Goal: Task Accomplishment & Management: Complete application form

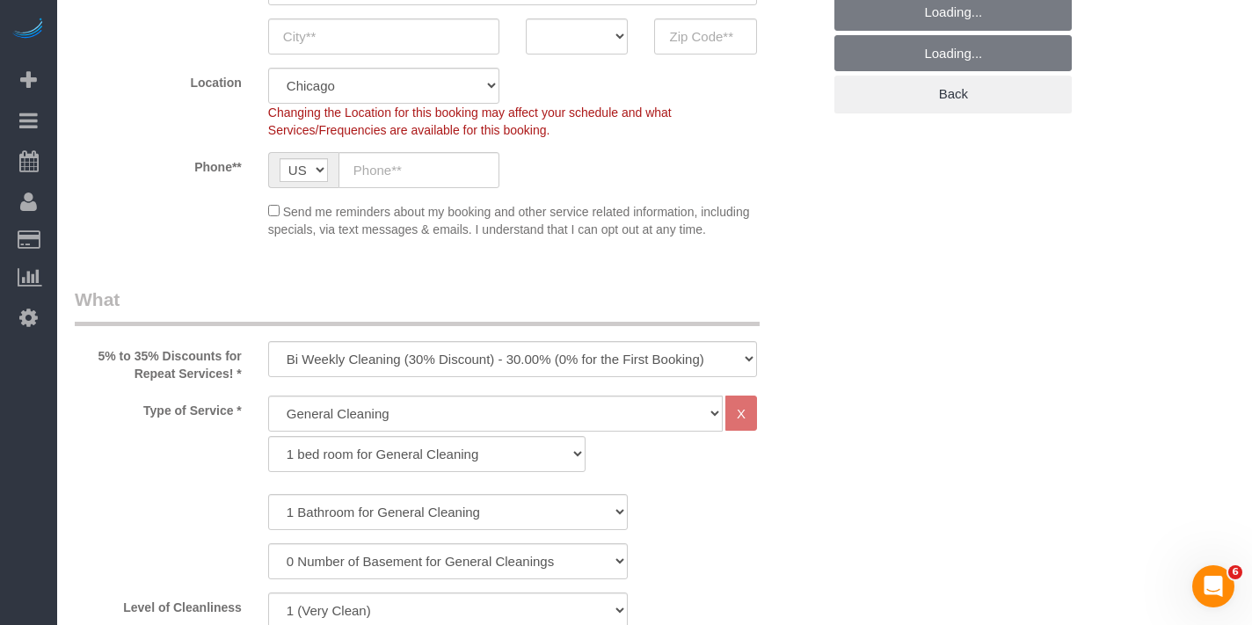
scroll to position [384, 0]
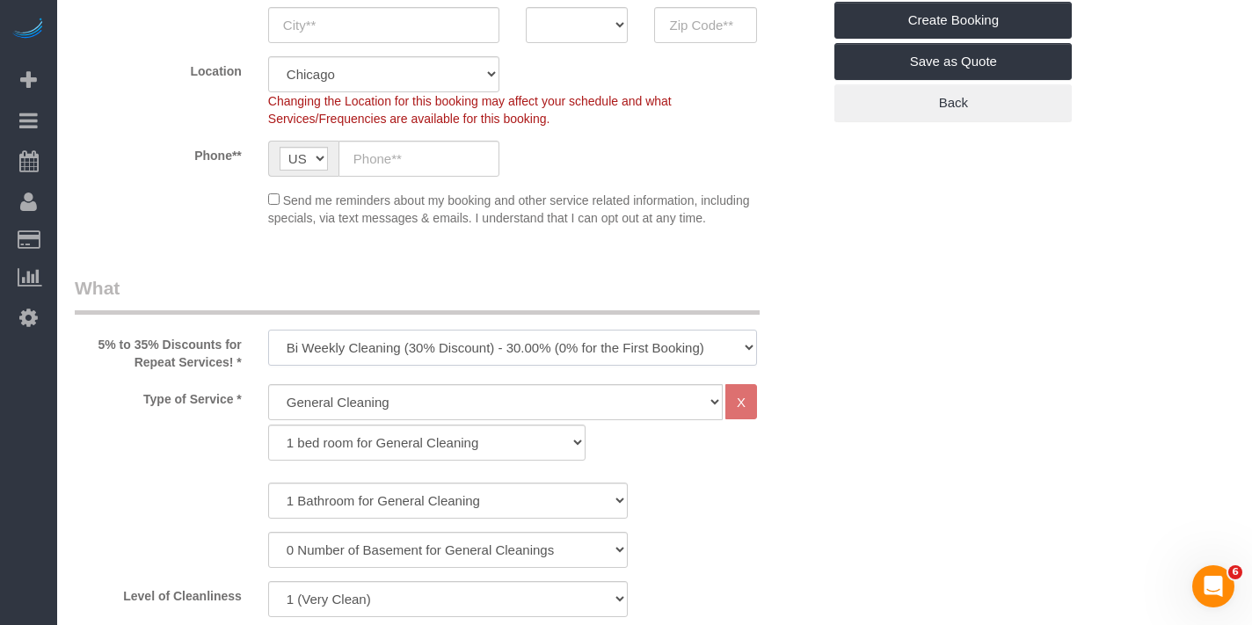
click at [557, 360] on select "One Time Cleaning Weekly Cleaning (35% Discount) - 35.00% (0% for the First Boo…" at bounding box center [512, 348] width 489 height 36
click at [268, 345] on select "One Time Cleaning Weekly Cleaning (35% Discount) - 35.00% (0% for the First Boo…" at bounding box center [512, 348] width 489 height 36
click at [441, 420] on select "General Cleaning Deep Cleaning Move-in / Move-out Cleaning COUNTS Cleaning" at bounding box center [495, 402] width 454 height 36
select select "513"
click at [268, 400] on select "General Cleaning Deep Cleaning Move-in / Move-out Cleaning COUNTS Cleaning" at bounding box center [495, 402] width 454 height 36
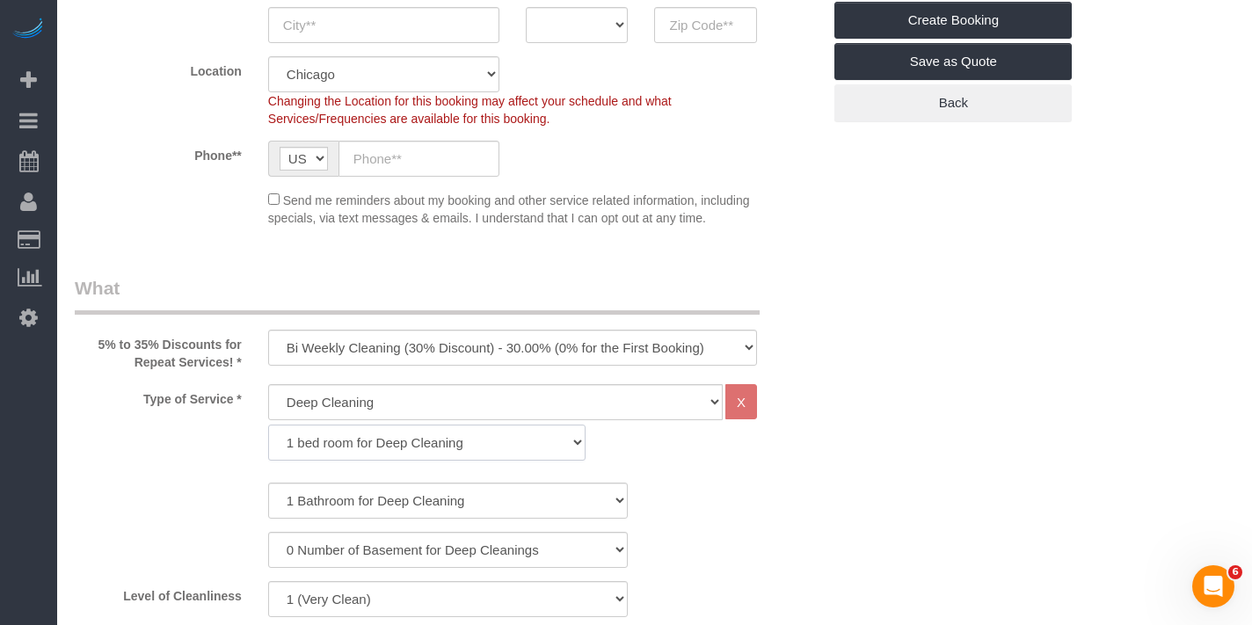
click at [370, 452] on select "1 bed room for Deep Cleaning 2 bed room for Deep Cleaning 3 bed room for Deep C…" at bounding box center [426, 443] width 317 height 36
select select "294"
click at [268, 440] on select "1 bed room for Deep Cleaning 2 bed room for Deep Cleaning 3 bed room for Deep C…" at bounding box center [426, 443] width 317 height 36
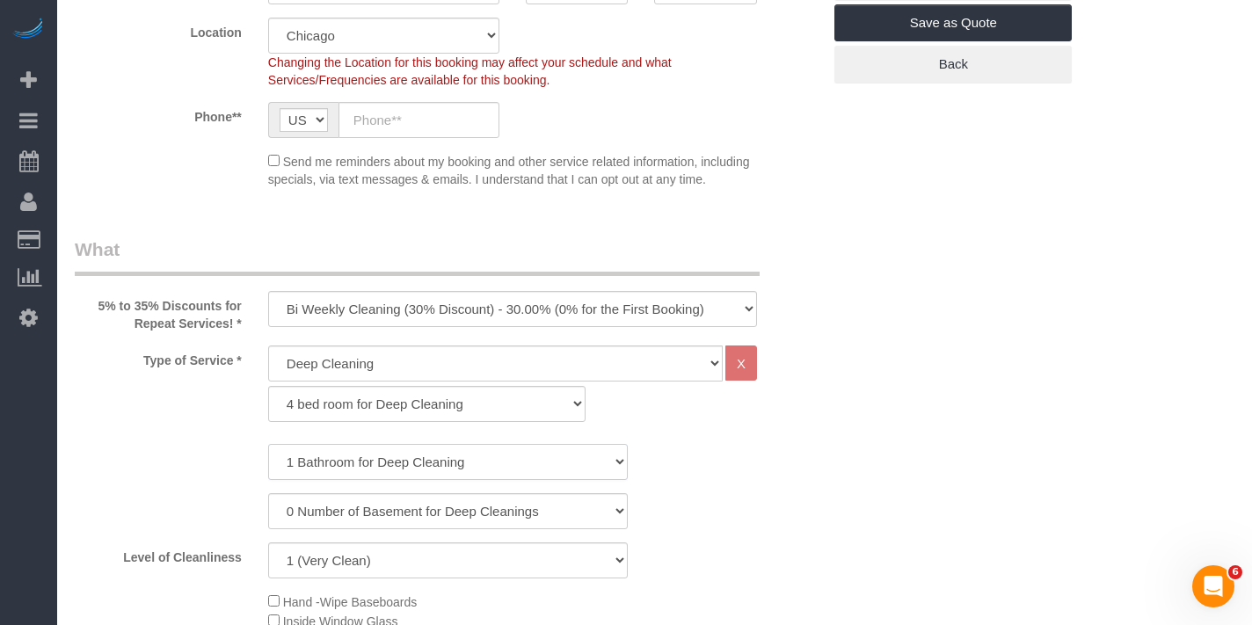
click at [380, 480] on select "1 Bathroom for Deep Cleaning 2 Bathroom for Deep Cleanings 3 Bathroom for Deep …" at bounding box center [448, 462] width 360 height 36
select select "3"
click at [268, 460] on select "1 Bathroom for Deep Cleaning 2 Bathroom for Deep Cleanings 3 Bathroom for Deep …" at bounding box center [448, 462] width 360 height 36
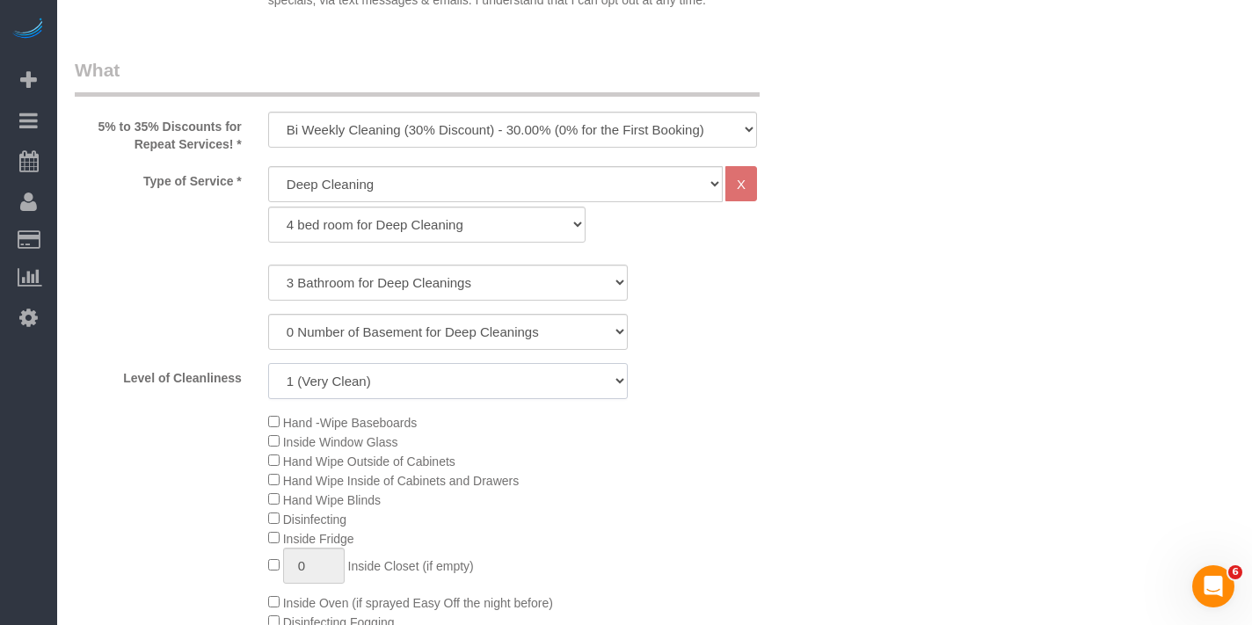
click at [364, 399] on select "1 (Very Clean) 2 3 4 5 (Average Condition) 6 7 8 9 10 (Extremely Dirty)" at bounding box center [448, 381] width 360 height 36
select select "8"
click at [268, 379] on select "1 (Very Clean) 2 3 4 5 (Average Condition) 6 7 8 9 10 (Extremely Dirty)" at bounding box center [448, 381] width 360 height 36
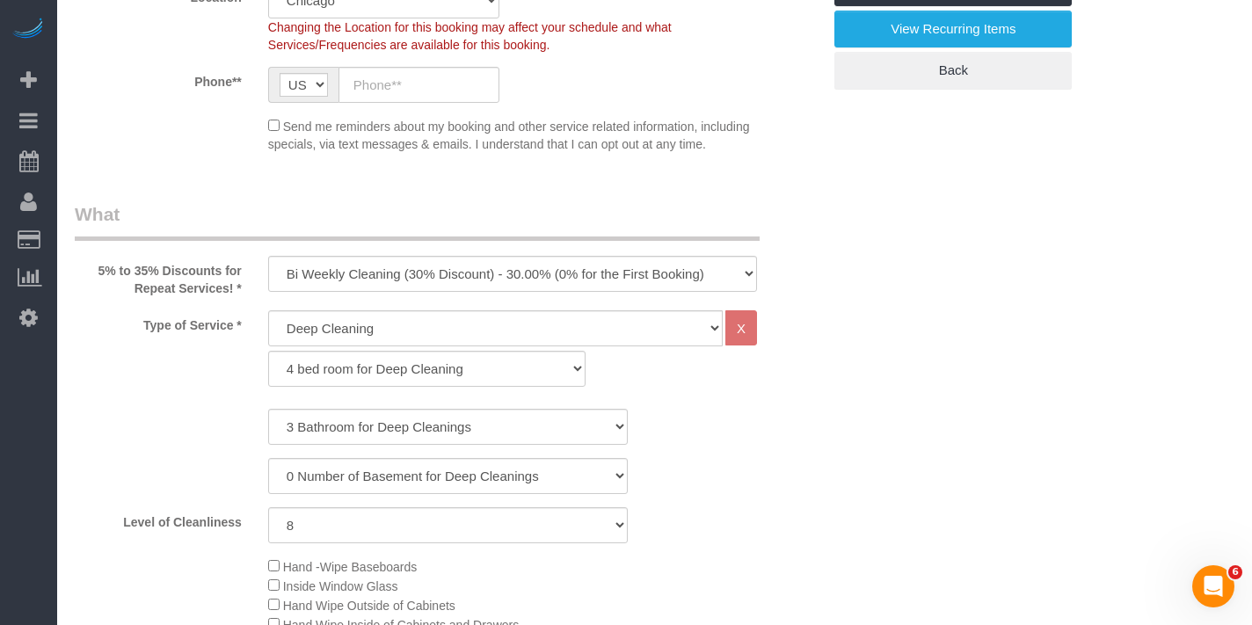
scroll to position [462, 0]
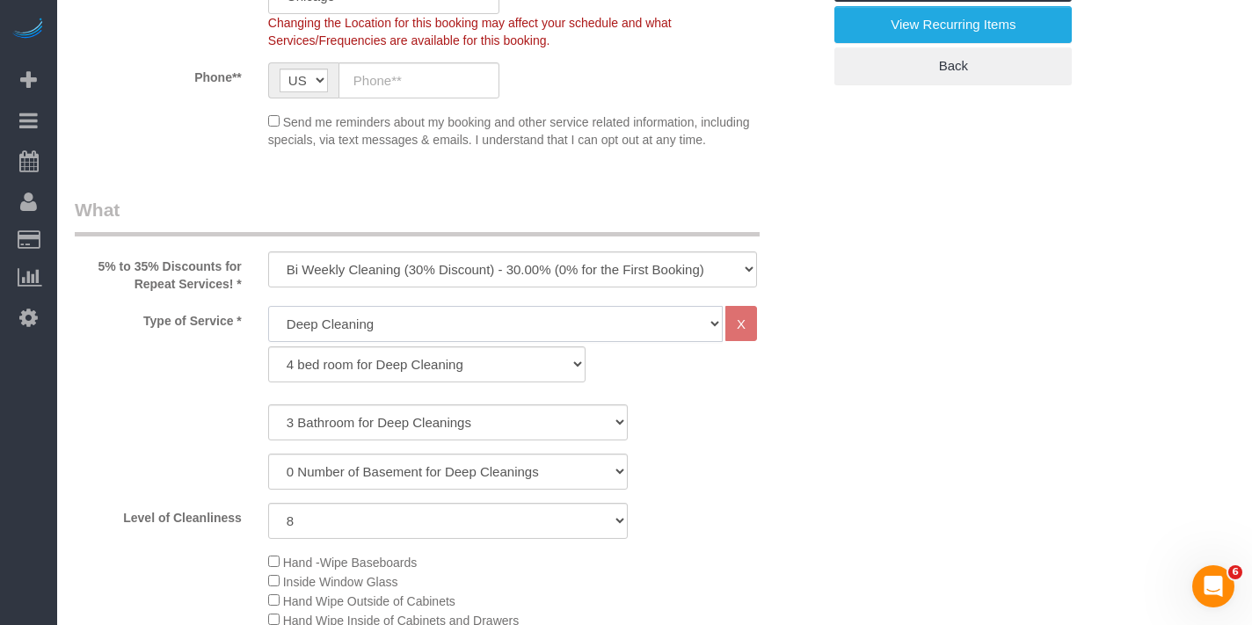
click at [460, 342] on select "General Cleaning Deep Cleaning Move-in / Move-out Cleaning COUNTS Cleaning" at bounding box center [495, 324] width 454 height 36
select select "512"
click at [268, 323] on select "General Cleaning Deep Cleaning Move-in / Move-out Cleaning COUNTS Cleaning" at bounding box center [495, 324] width 454 height 36
select select "286"
select select "8"
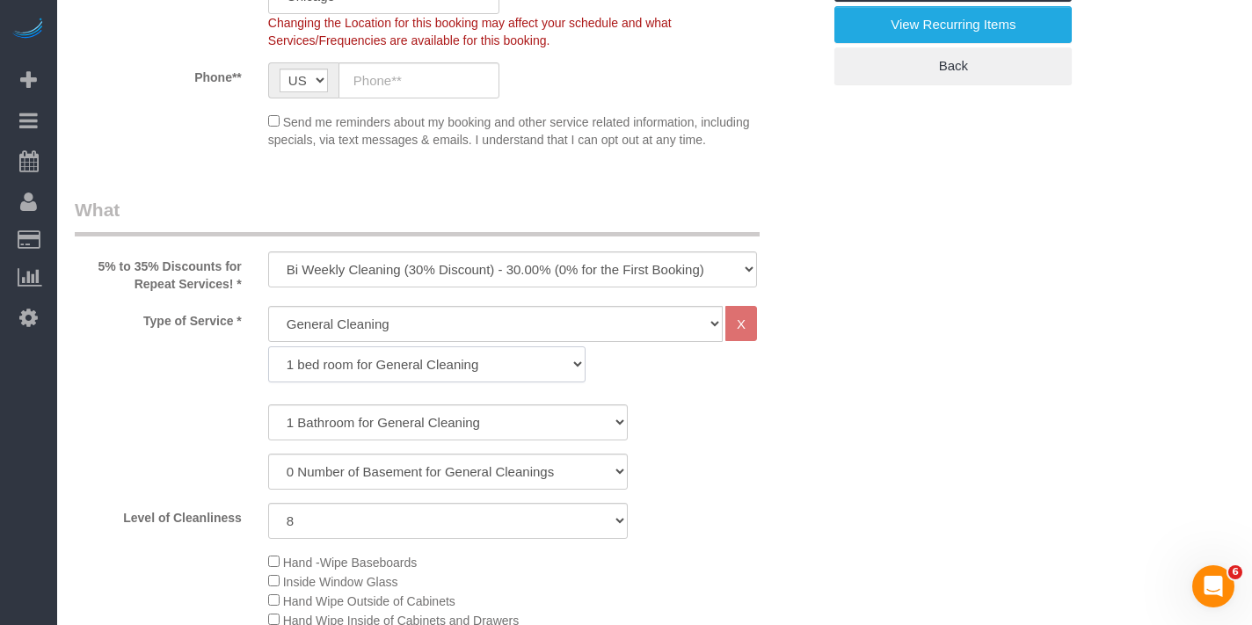
click at [429, 381] on select "1 bed room for General Cleaning 2 bed room for General Cleaning 3 bed room for …" at bounding box center [426, 364] width 317 height 36
select select "289"
click at [268, 363] on select "1 bed room for General Cleaning 2 bed room for General Cleaning 3 bed room for …" at bounding box center [426, 364] width 317 height 36
select select "8"
click at [358, 440] on select "1 Bathroom for General Cleaning 2 Bathroom for General Cleanings 3 Bathroom for…" at bounding box center [448, 422] width 360 height 36
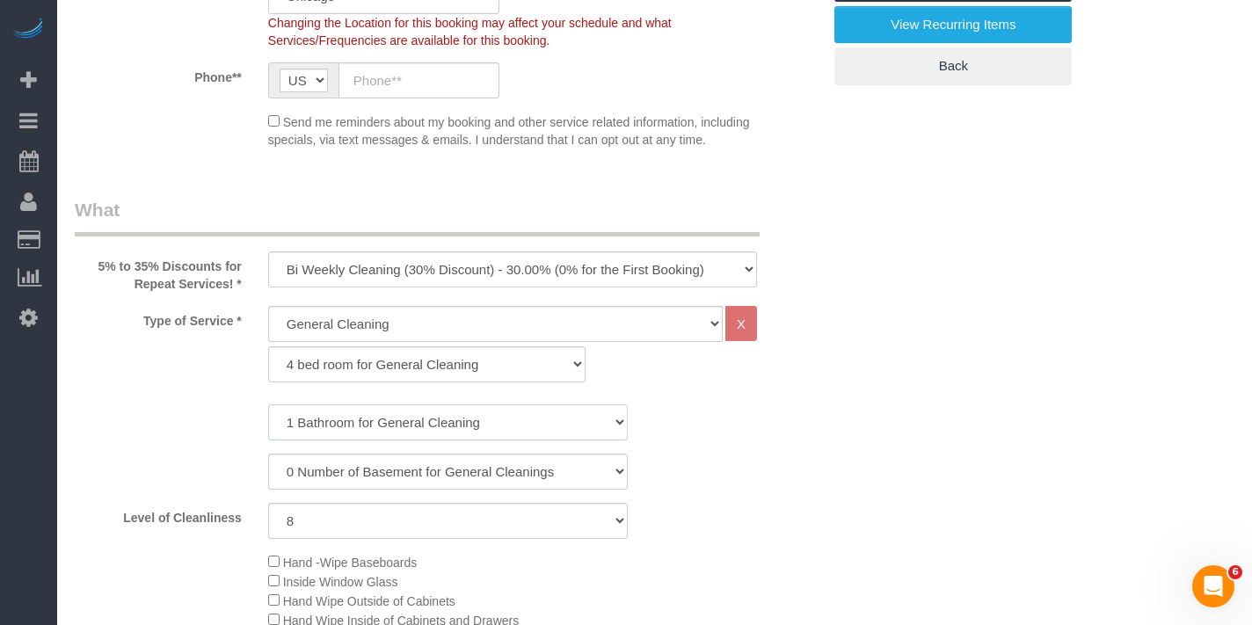
select select "3"
click at [268, 421] on select "1 Bathroom for General Cleaning 2 Bathroom for General Cleanings 3 Bathroom for…" at bounding box center [448, 422] width 360 height 36
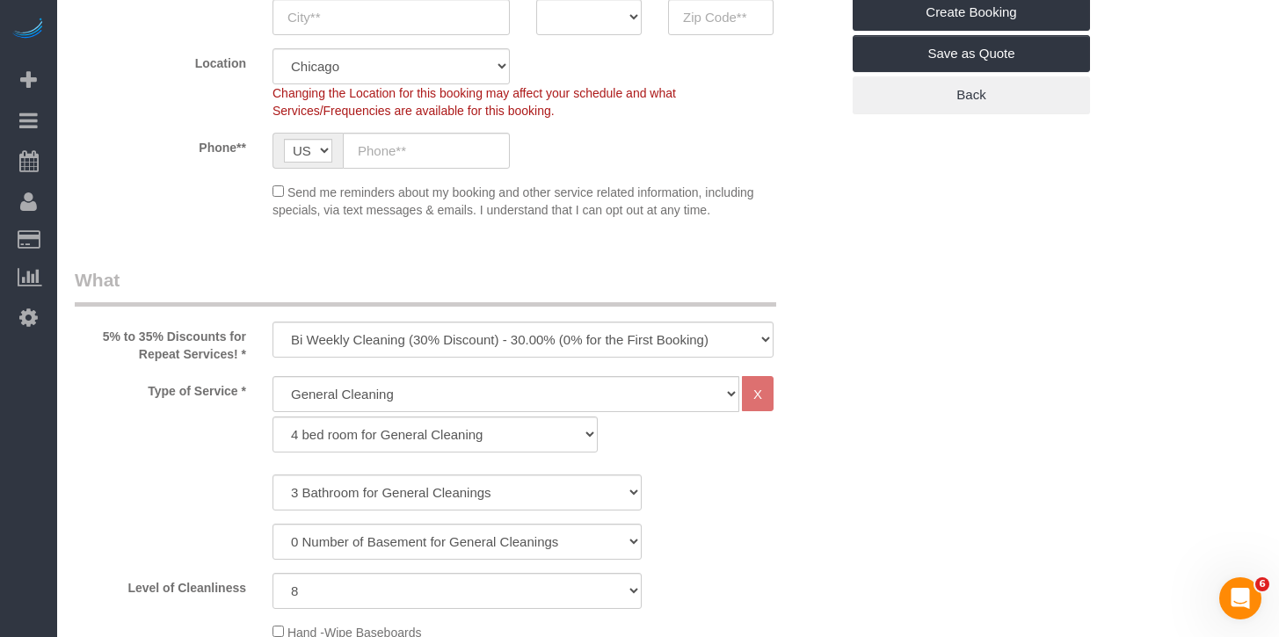
scroll to position [430, 0]
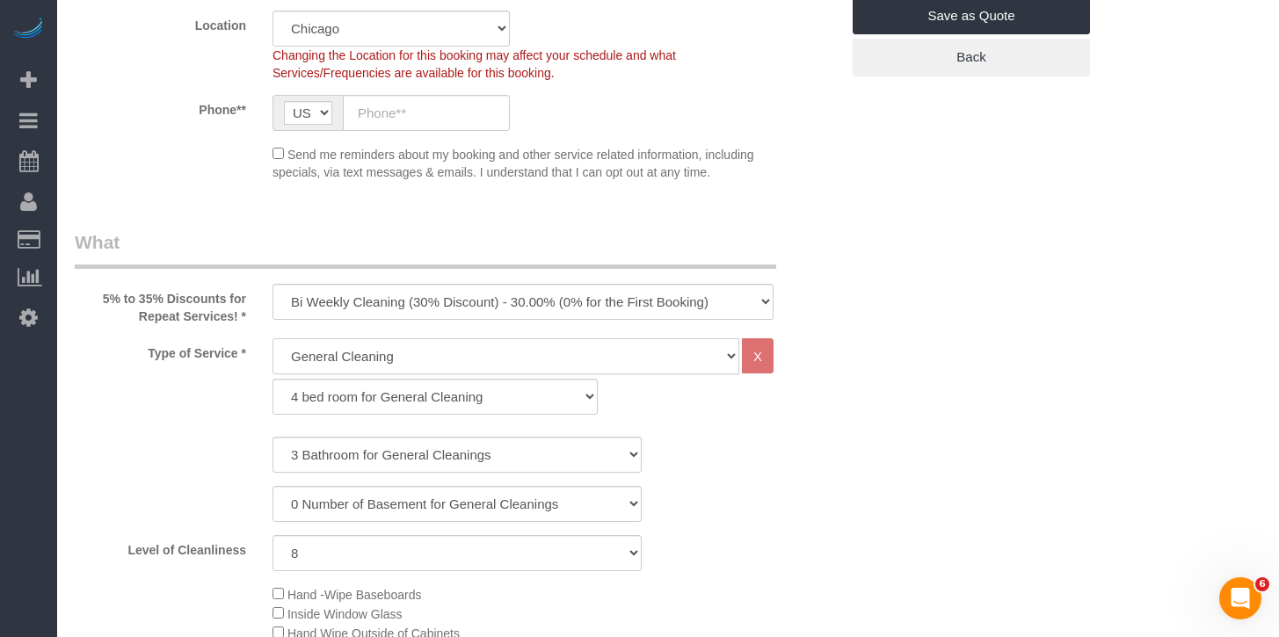
click at [388, 355] on select "General Cleaning Deep Cleaning Move-in / Move-out Cleaning COUNTS Cleaning" at bounding box center [505, 356] width 467 height 36
select select "513"
click at [272, 338] on select "General Cleaning Deep Cleaning Move-in / Move-out Cleaning COUNTS Cleaning" at bounding box center [505, 356] width 467 height 36
select select "291"
select select "8"
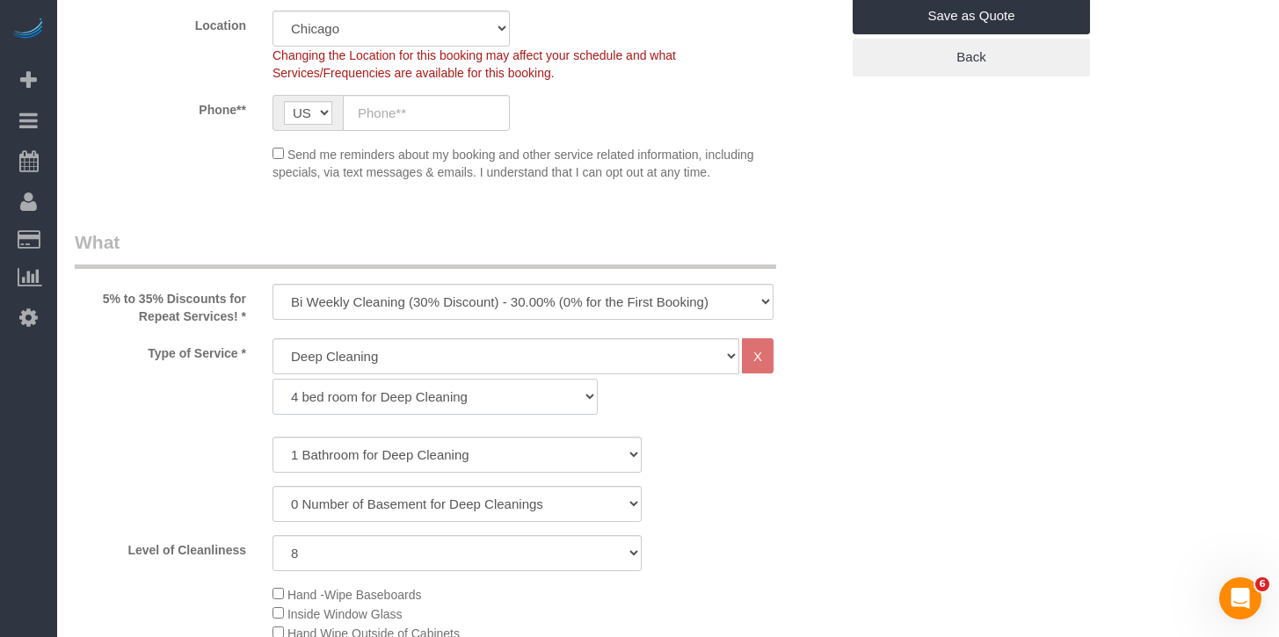
click at [418, 396] on select "1 bed room for Deep Cleaning 2 bed room for Deep Cleaning 3 bed room for Deep C…" at bounding box center [434, 397] width 325 height 36
select select "294"
click at [272, 379] on select "1 bed room for Deep Cleaning 2 bed room for Deep Cleaning 3 bed room for Deep C…" at bounding box center [434, 397] width 325 height 36
select select "8"
select select "3"
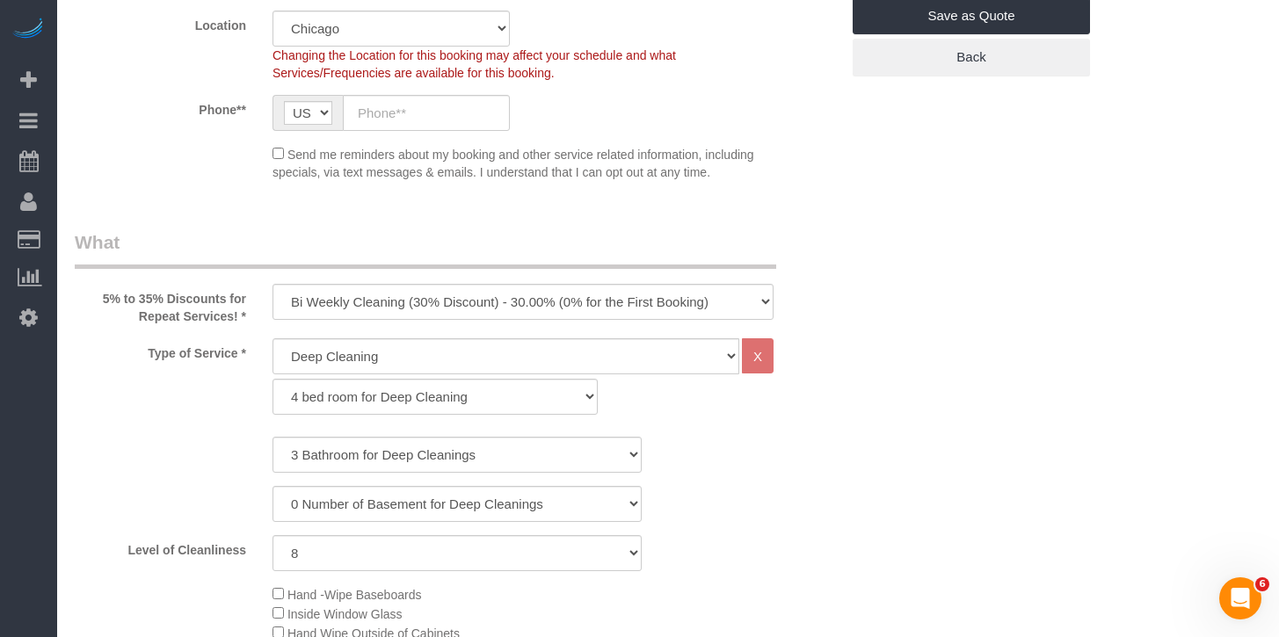
click at [272, 437] on select "1 Bathroom for Deep Cleaning 2 Bathroom for Deep Cleanings 3 Bathroom for Deep …" at bounding box center [456, 455] width 369 height 36
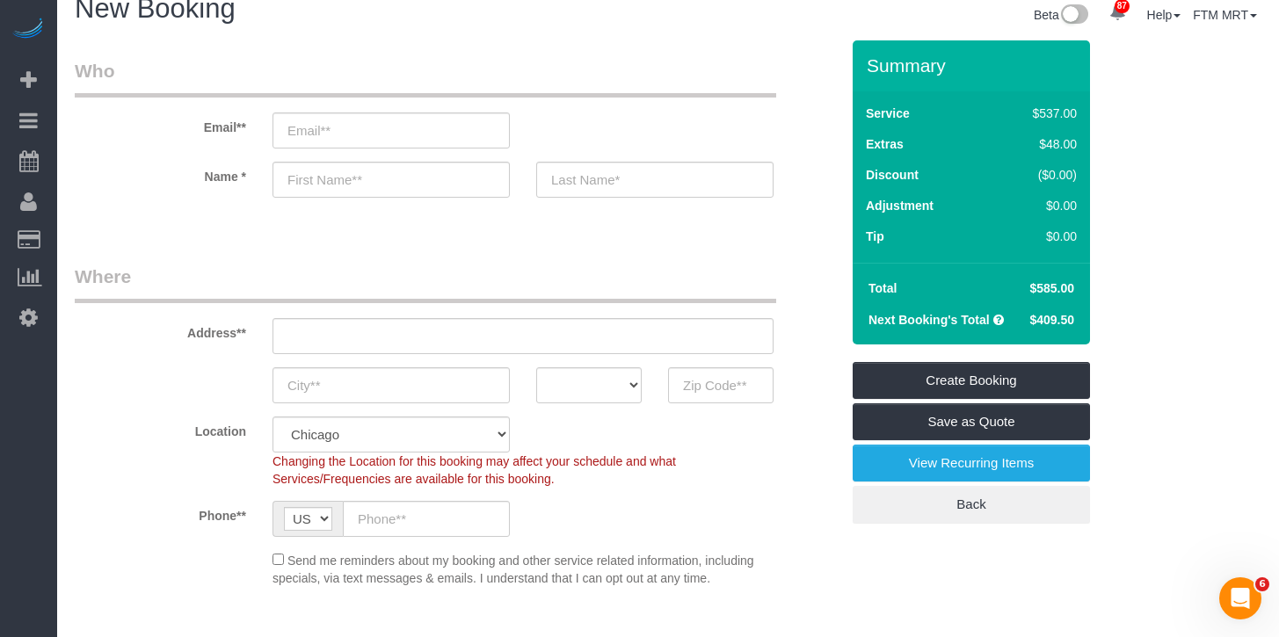
scroll to position [12, 0]
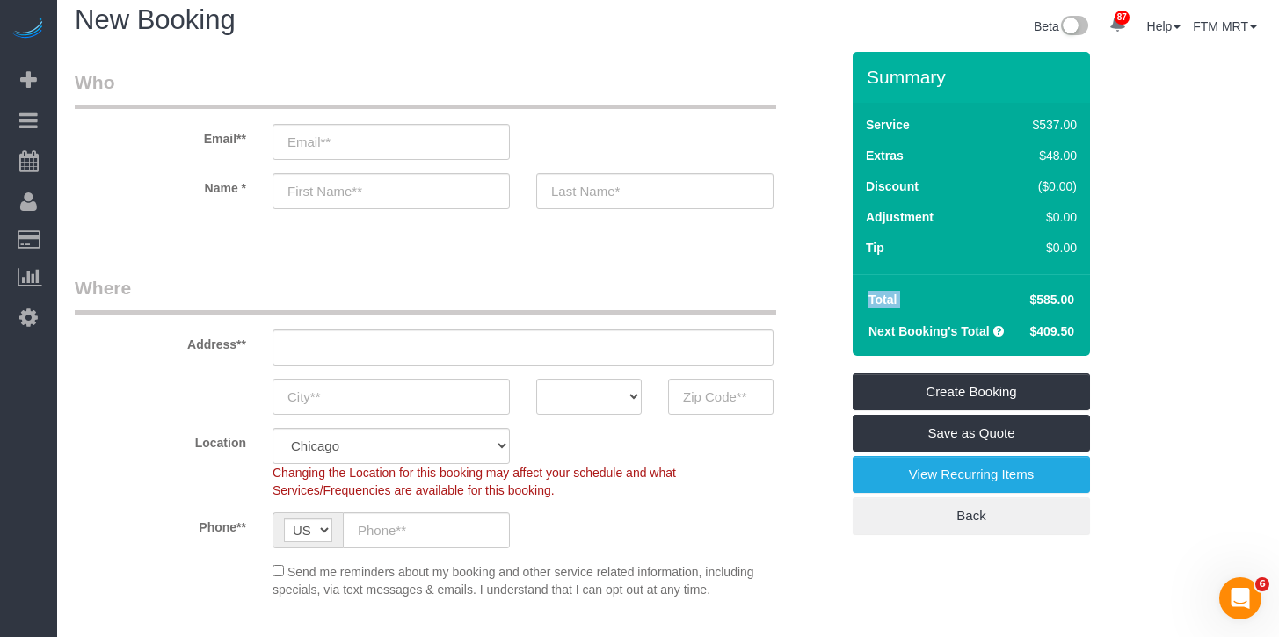
drag, startPoint x: 1018, startPoint y: 299, endPoint x: 1093, endPoint y: 297, distance: 75.6
click at [1093, 297] on div "Summary Service $537.00 Extras $48.00 Discount ($0.00) Adjustment $0.00 Tip $0.…" at bounding box center [987, 311] width 297 height 518
click at [1027, 297] on td "$585.00" at bounding box center [1050, 300] width 62 height 32
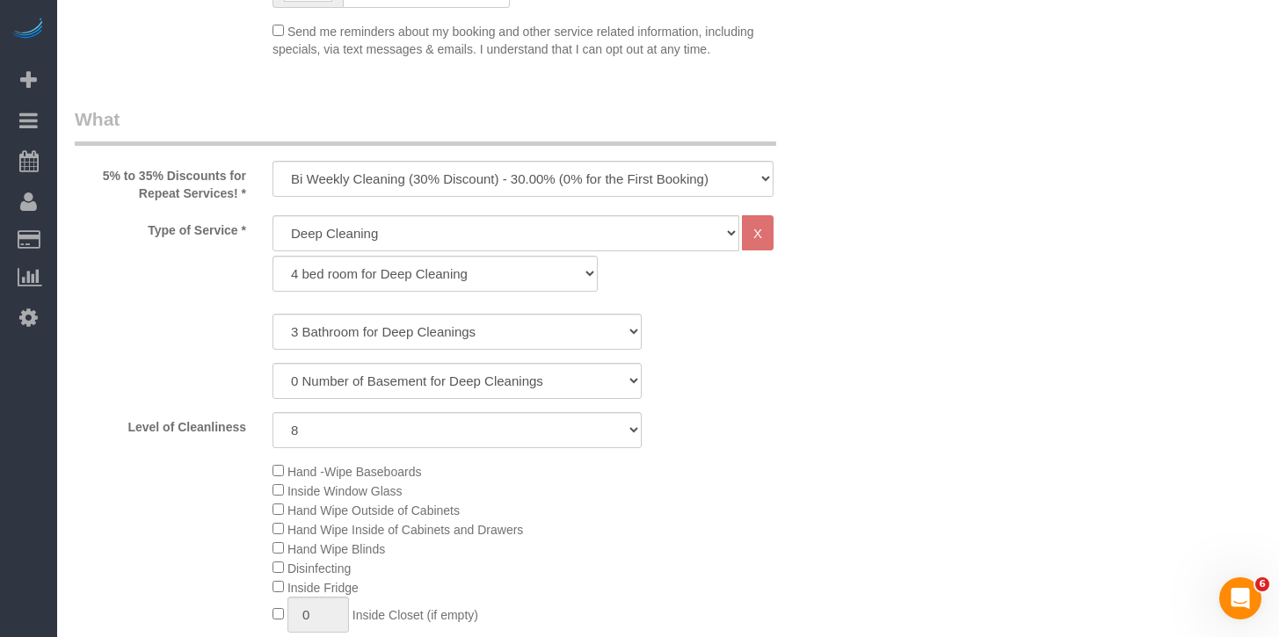
scroll to position [583, 0]
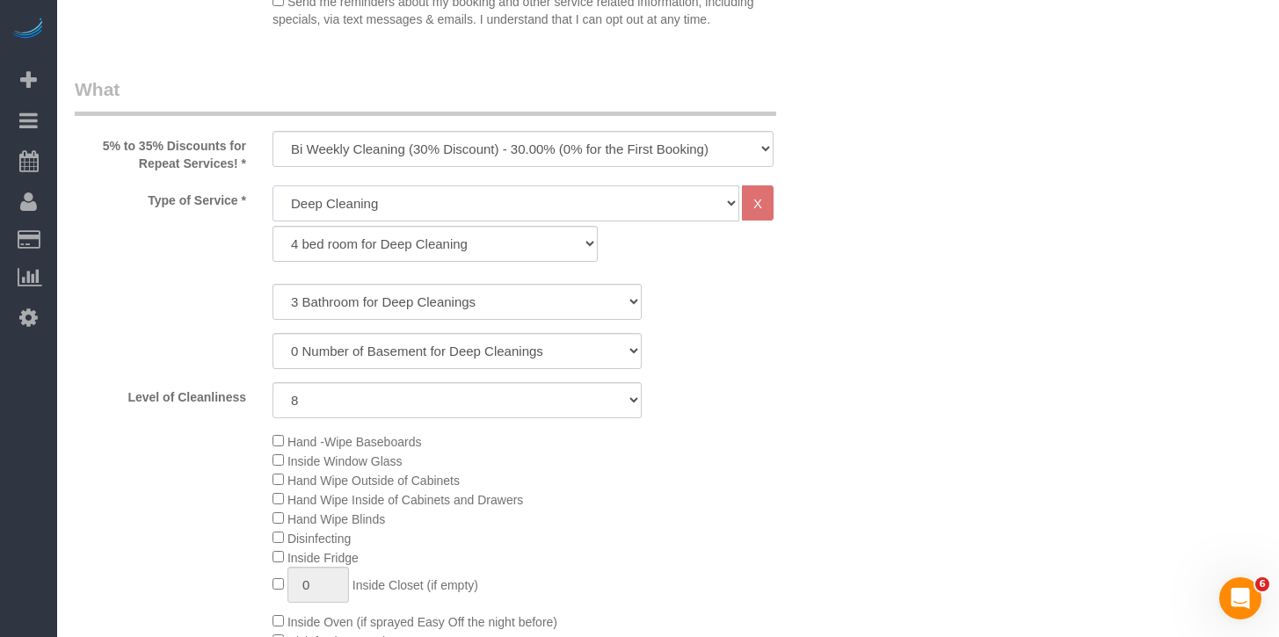
click at [352, 213] on select "General Cleaning Deep Cleaning Move-in / Move-out Cleaning COUNTS Cleaning" at bounding box center [505, 203] width 467 height 36
click at [272, 185] on select "General Cleaning Deep Cleaning Move-in / Move-out Cleaning COUNTS Cleaning" at bounding box center [505, 203] width 467 height 36
click at [357, 201] on select "General Cleaning Deep Cleaning Move-in / Move-out Cleaning COUNTS Cleaning" at bounding box center [505, 203] width 467 height 36
select select "512"
click at [272, 185] on select "General Cleaning Deep Cleaning Move-in / Move-out Cleaning COUNTS Cleaning" at bounding box center [505, 203] width 467 height 36
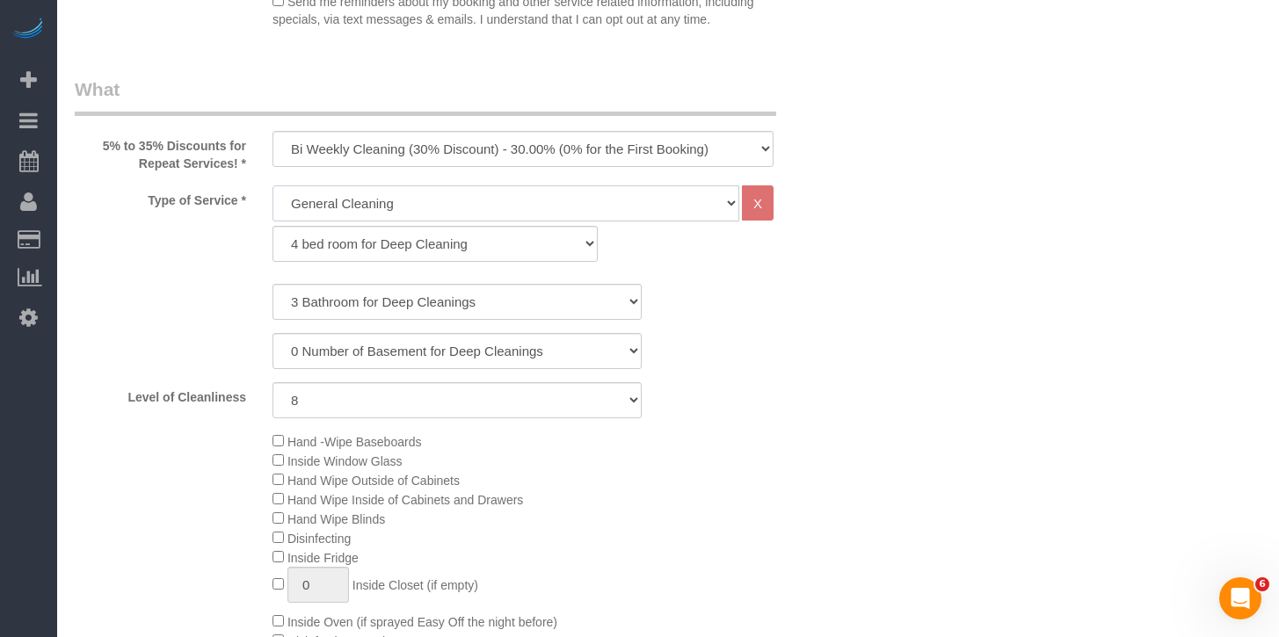
select select "286"
select select "8"
click at [356, 246] on select "1 bed room for General Cleaning 2 bed room for General Cleaning 3 bed room for …" at bounding box center [434, 244] width 325 height 36
select select "289"
click at [272, 226] on select "1 bed room for General Cleaning 2 bed room for General Cleaning 3 bed room for …" at bounding box center [434, 244] width 325 height 36
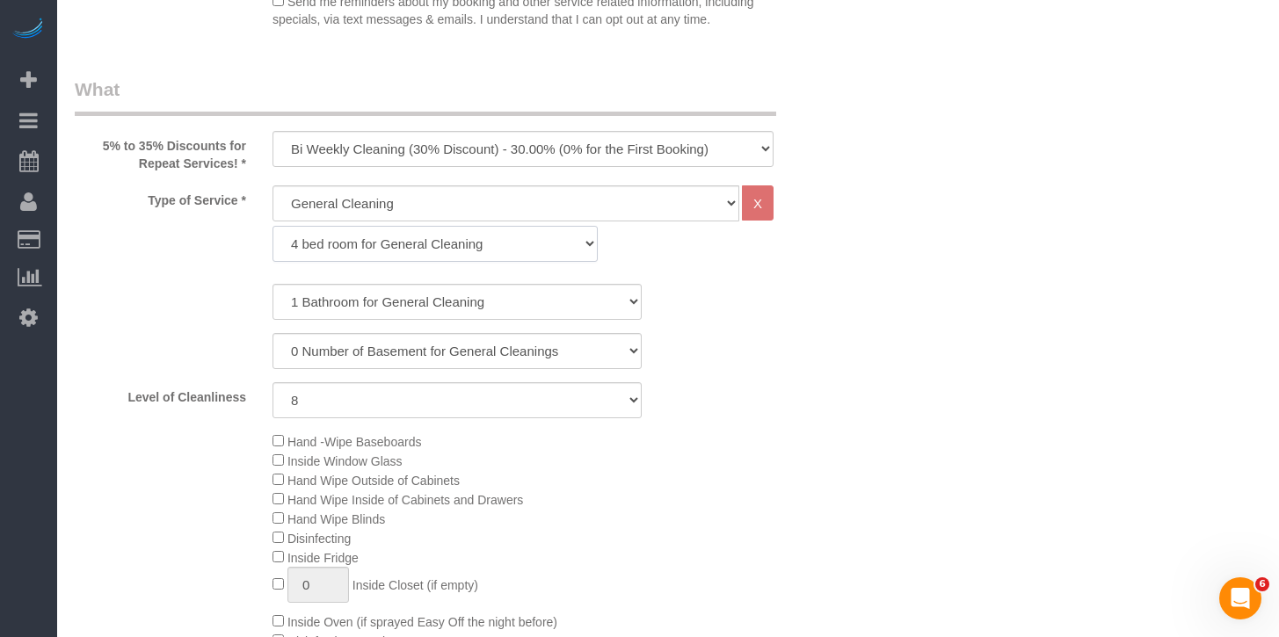
select select "8"
click at [339, 300] on select "1 Bathroom for General Cleaning 2 Bathroom for General Cleanings 3 Bathroom for…" at bounding box center [456, 302] width 369 height 36
select select "3"
click at [272, 284] on select "1 Bathroom for General Cleaning 2 Bathroom for General Cleanings 3 Bathroom for…" at bounding box center [456, 302] width 369 height 36
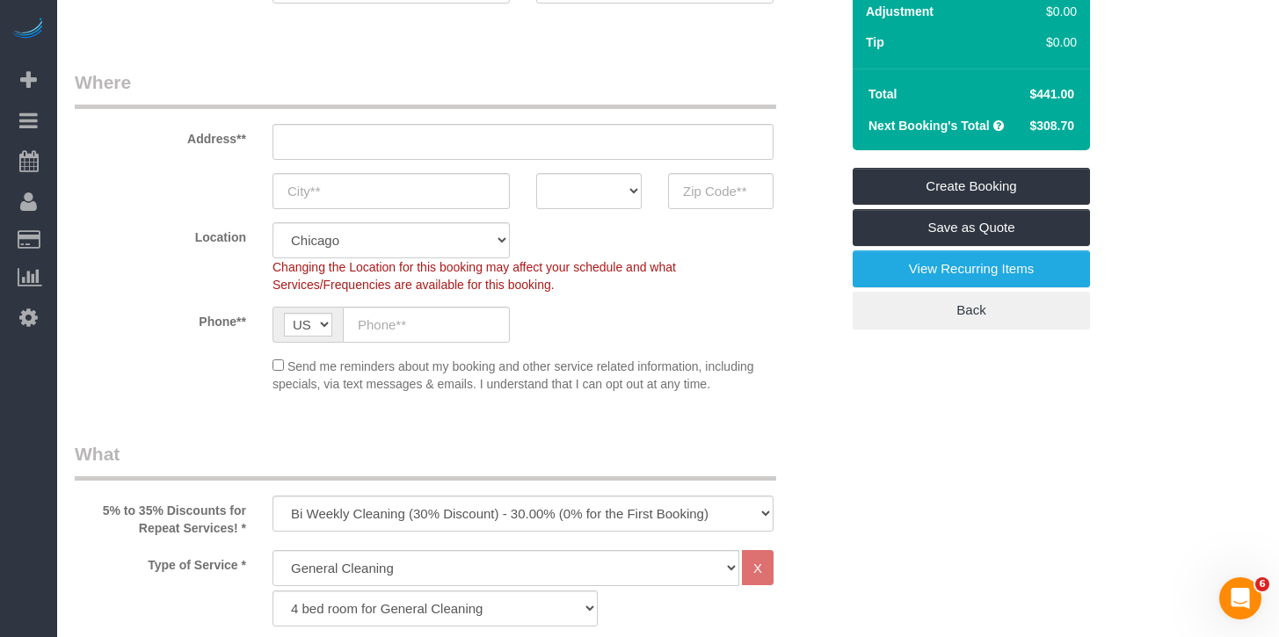
scroll to position [620, 0]
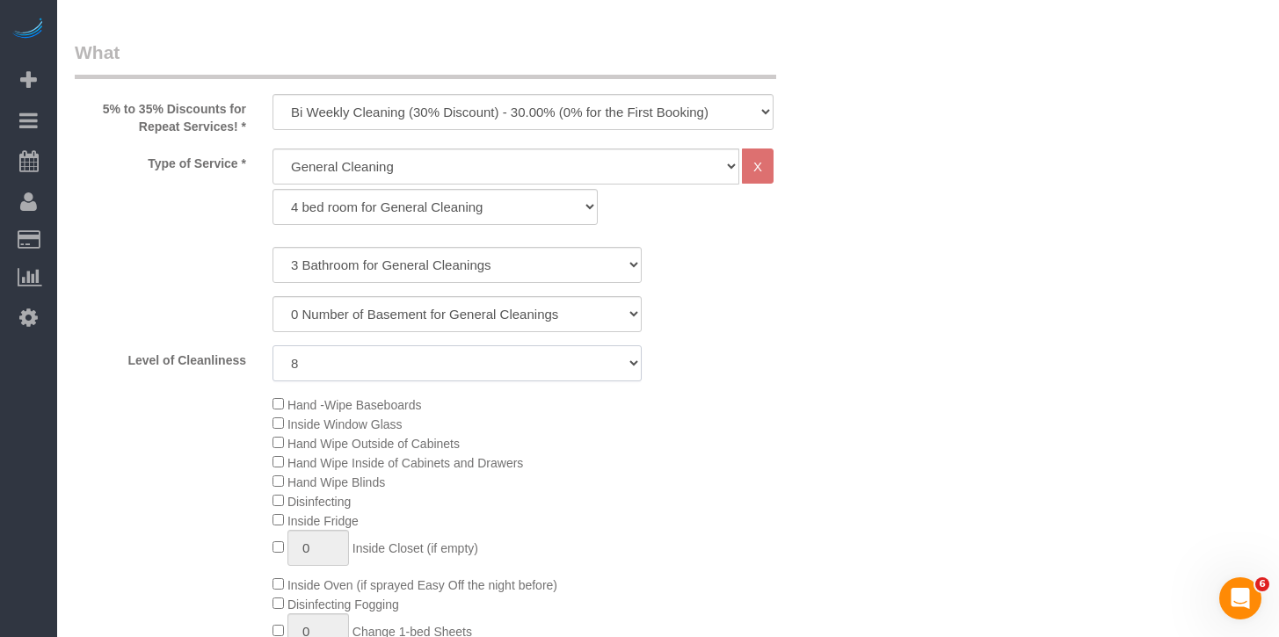
click at [425, 362] on select "1 (Very Clean) 2 3 4 5 (Average Condition) 6 7 8 9 10 (Extremely Dirty)" at bounding box center [456, 363] width 369 height 36
select select "5"
click at [272, 345] on select "1 (Very Clean) 2 3 4 5 (Average Condition) 6 7 8 9 10 (Extremely Dirty)" at bounding box center [456, 363] width 369 height 36
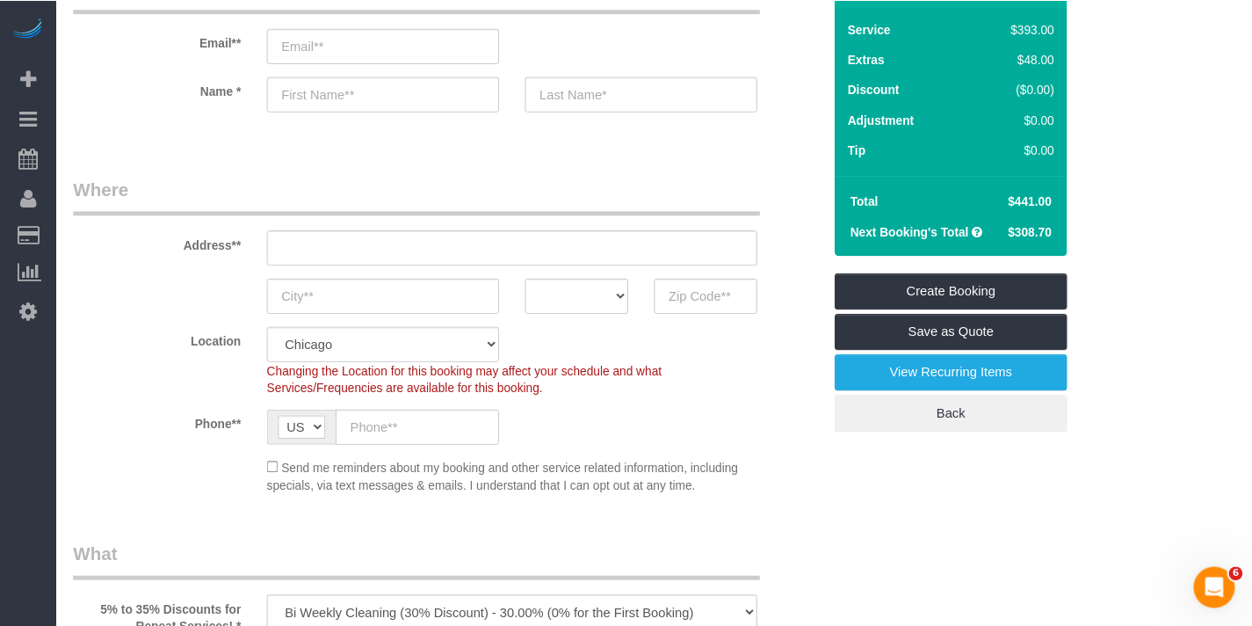
scroll to position [0, 0]
